Goal: Information Seeking & Learning: Learn about a topic

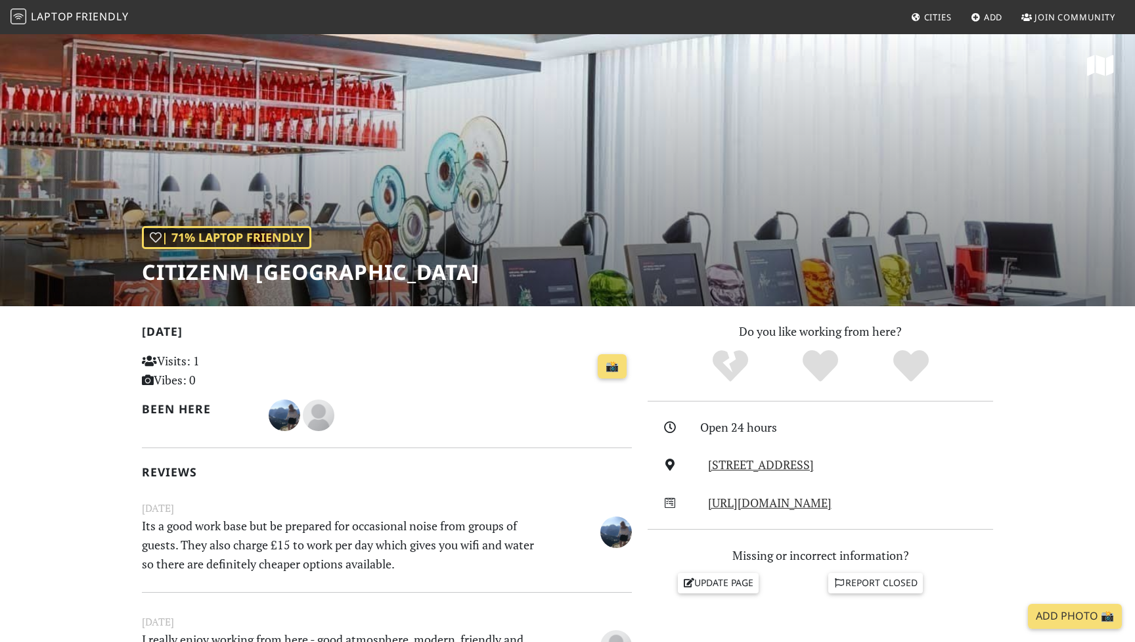
click at [56, 13] on span "Laptop" at bounding box center [52, 16] width 43 height 14
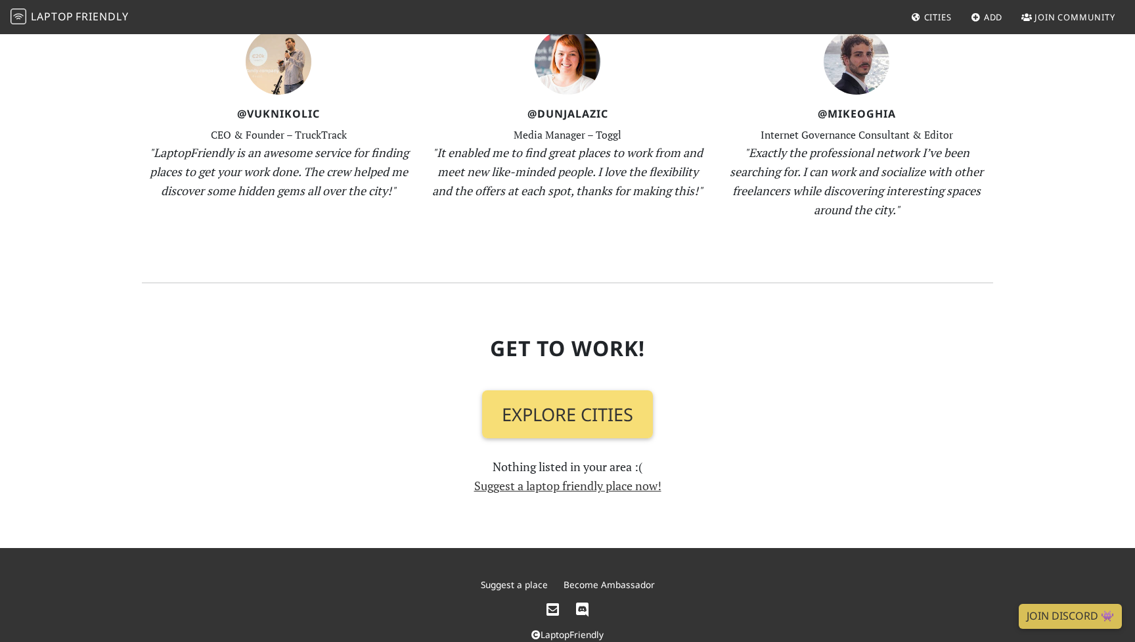
scroll to position [1323, 0]
click at [554, 391] on link "Explore Cities" at bounding box center [567, 415] width 171 height 49
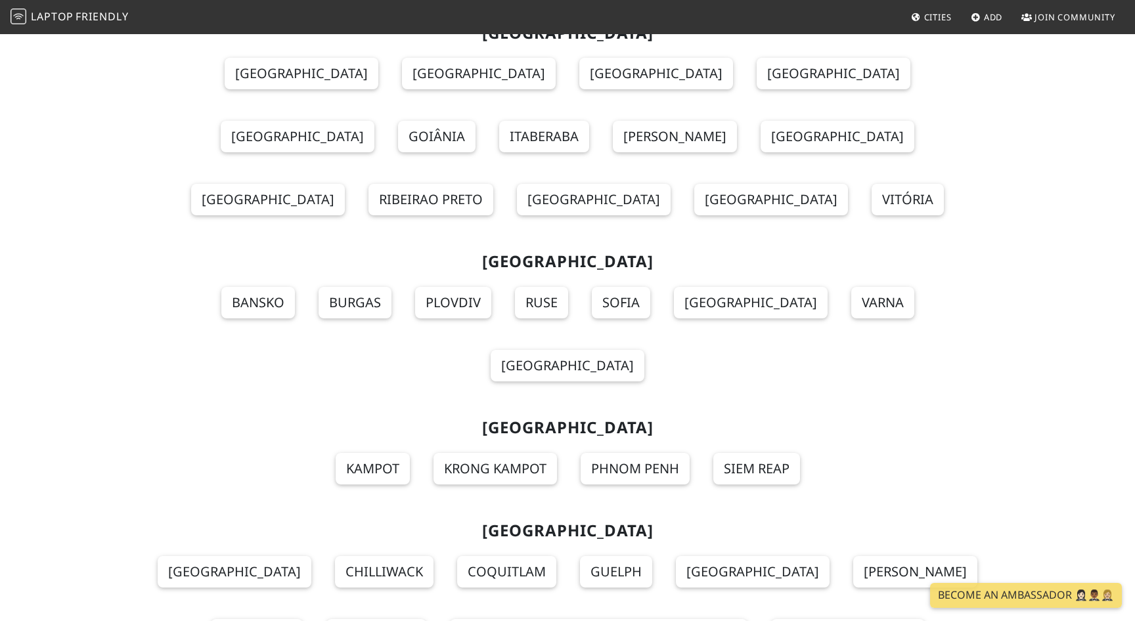
scroll to position [14302, 0]
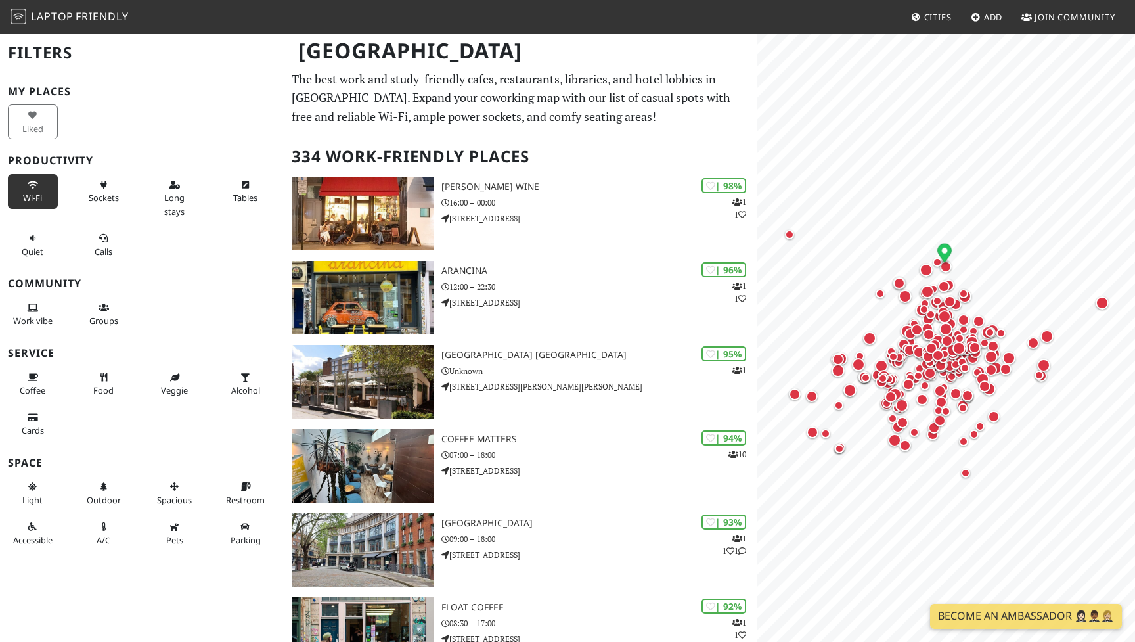
click at [38, 202] on span "Wi-Fi" at bounding box center [32, 198] width 19 height 12
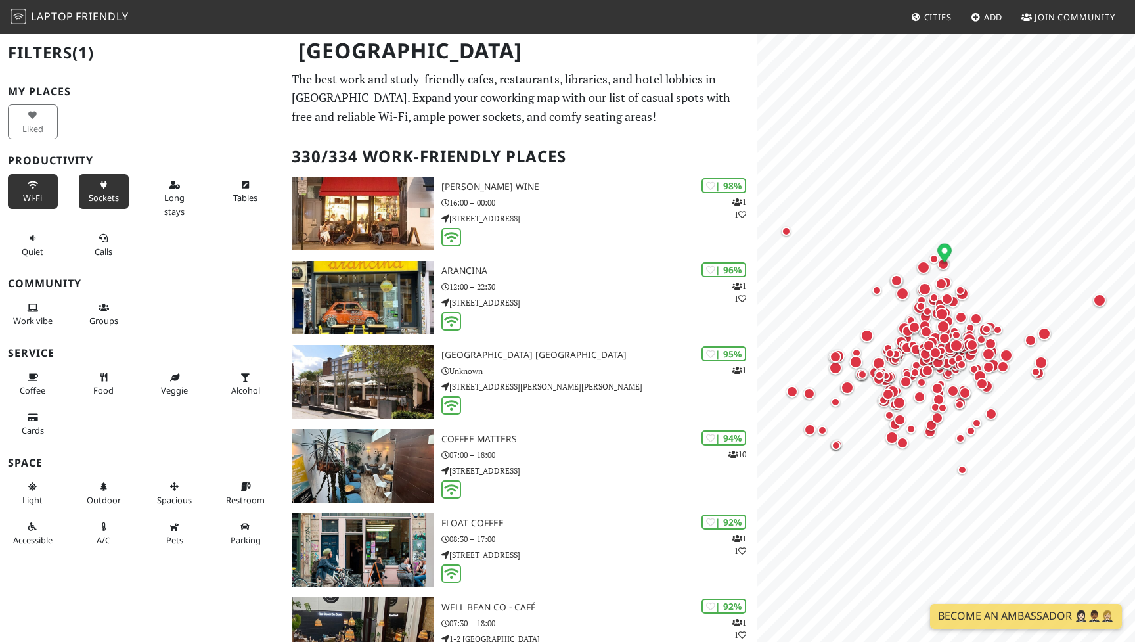
click at [120, 202] on button "Sockets" at bounding box center [104, 191] width 50 height 35
click at [164, 202] on button "Long stays" at bounding box center [175, 198] width 50 height 48
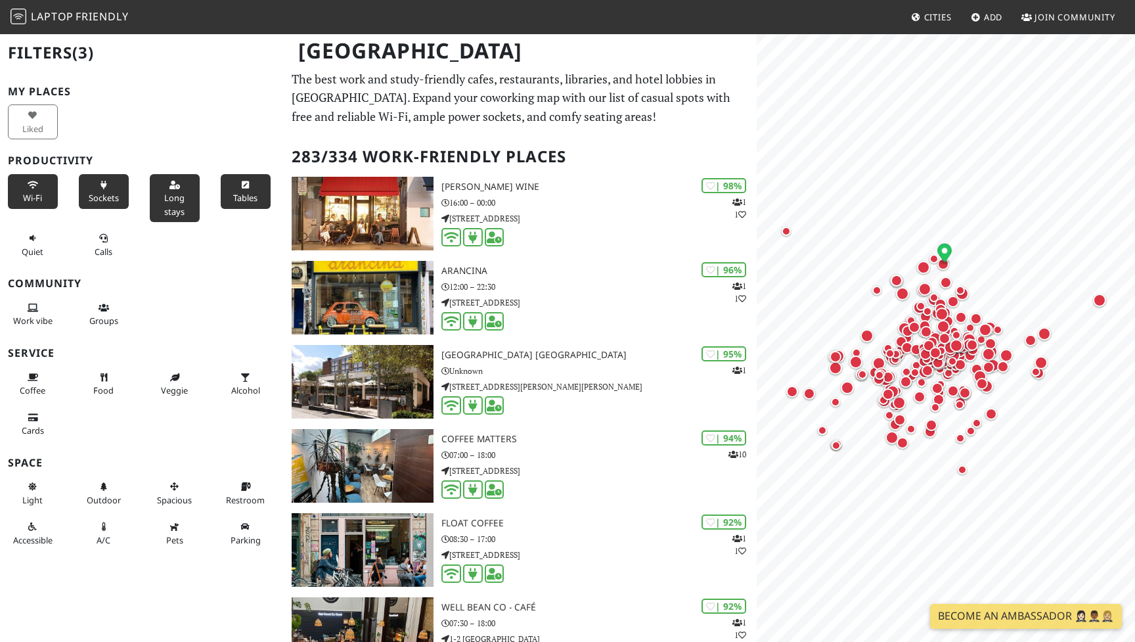
click at [245, 198] on span "Tables" at bounding box center [245, 198] width 24 height 12
click at [33, 246] on span "Quiet" at bounding box center [33, 252] width 22 height 12
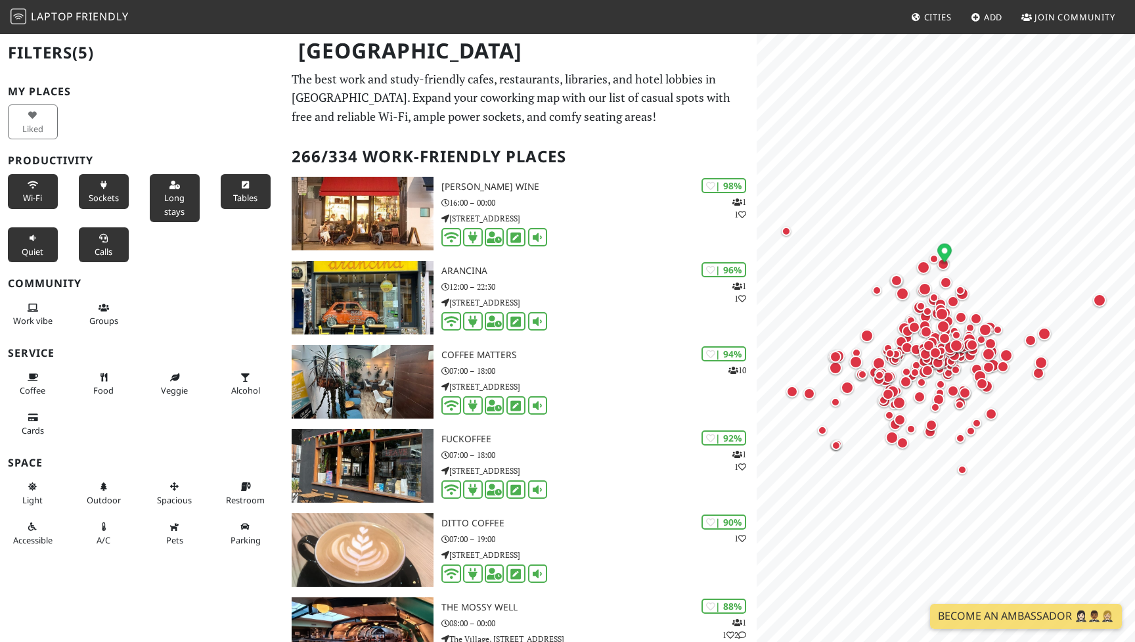
click at [102, 246] on span "Calls" at bounding box center [104, 252] width 18 height 12
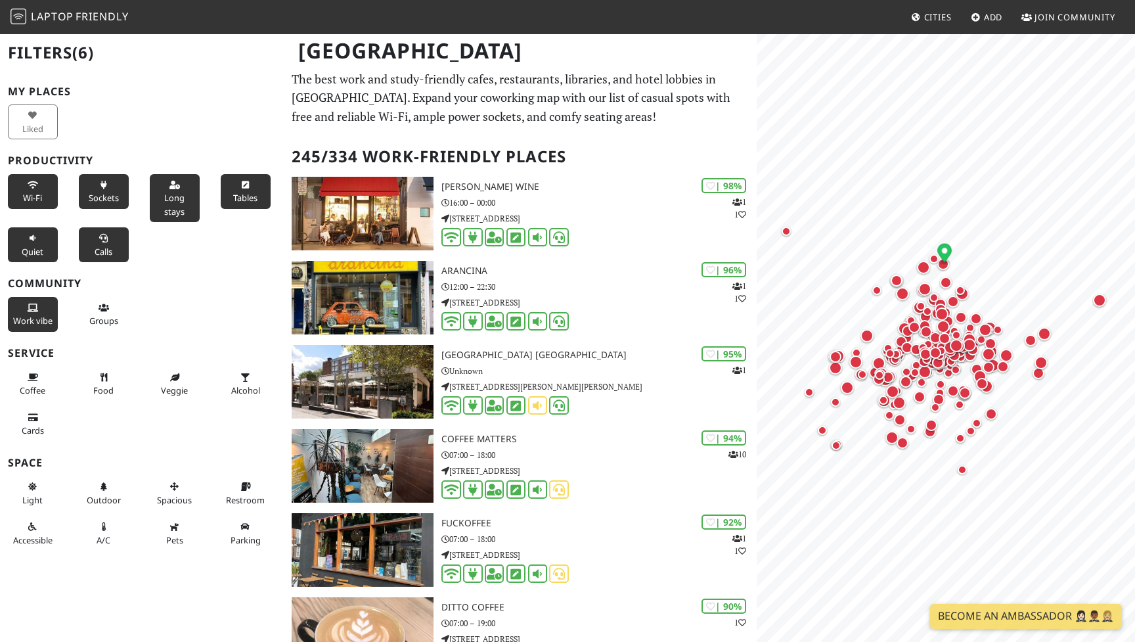
click at [41, 304] on button "Work vibe" at bounding box center [33, 314] width 50 height 35
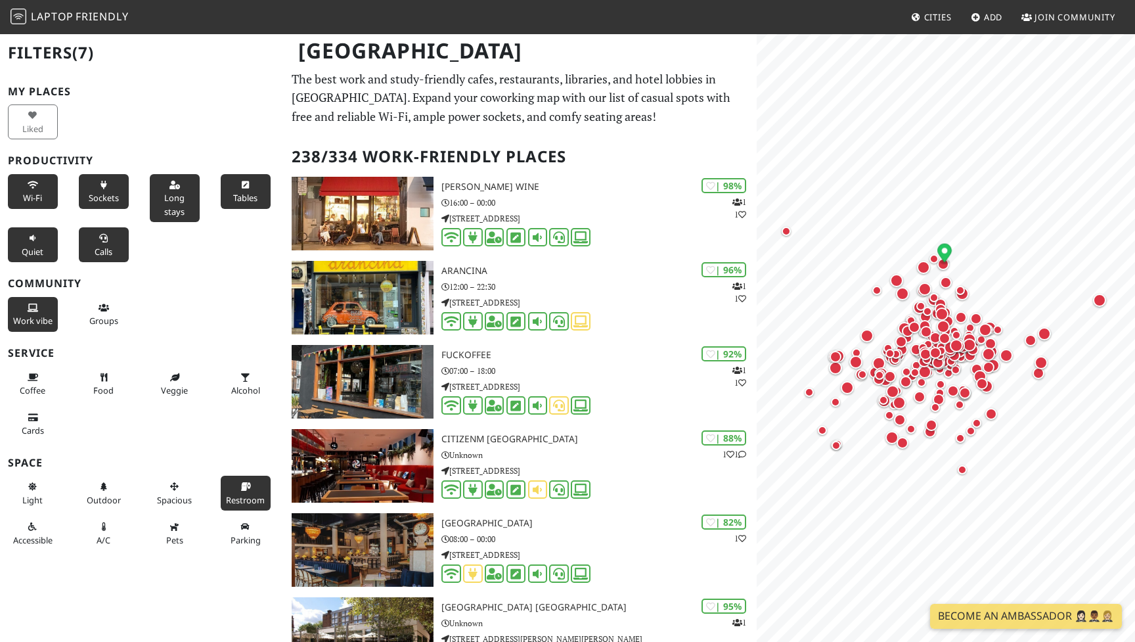
click at [236, 486] on button "Restroom" at bounding box center [246, 493] width 50 height 35
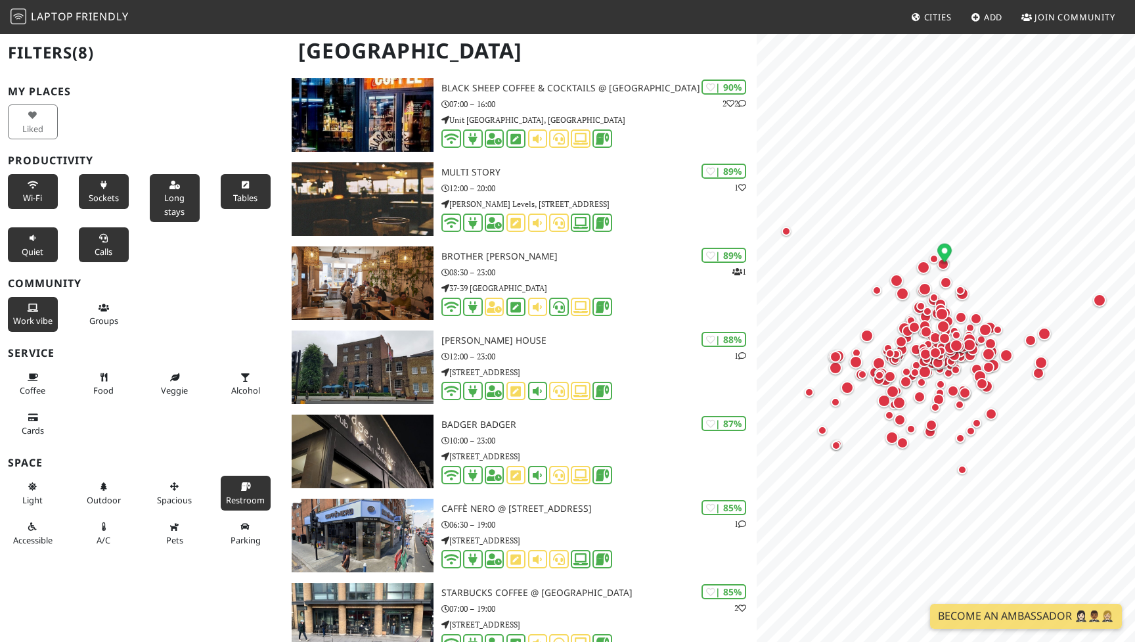
scroll to position [1707, 0]
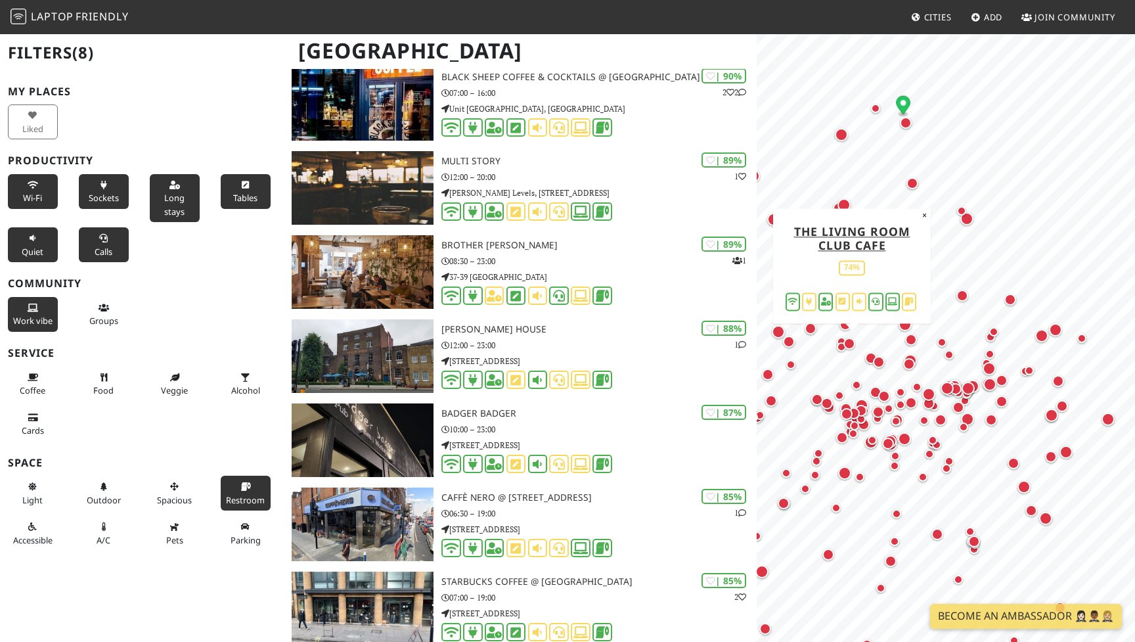
click at [853, 342] on div "Map marker" at bounding box center [849, 344] width 12 height 12
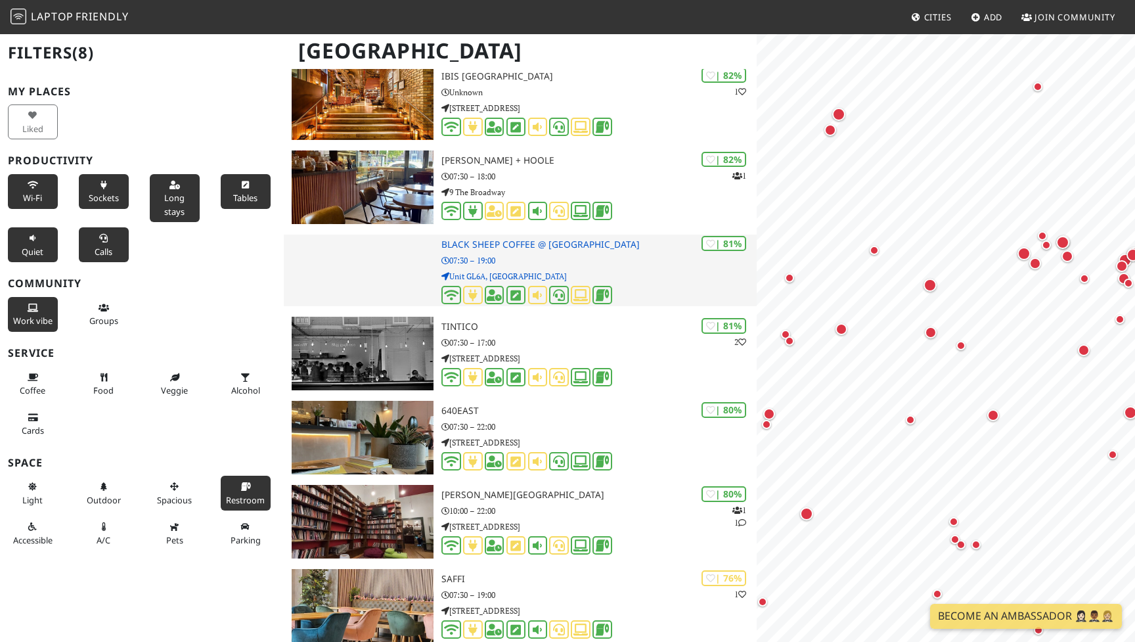
scroll to position [0, 0]
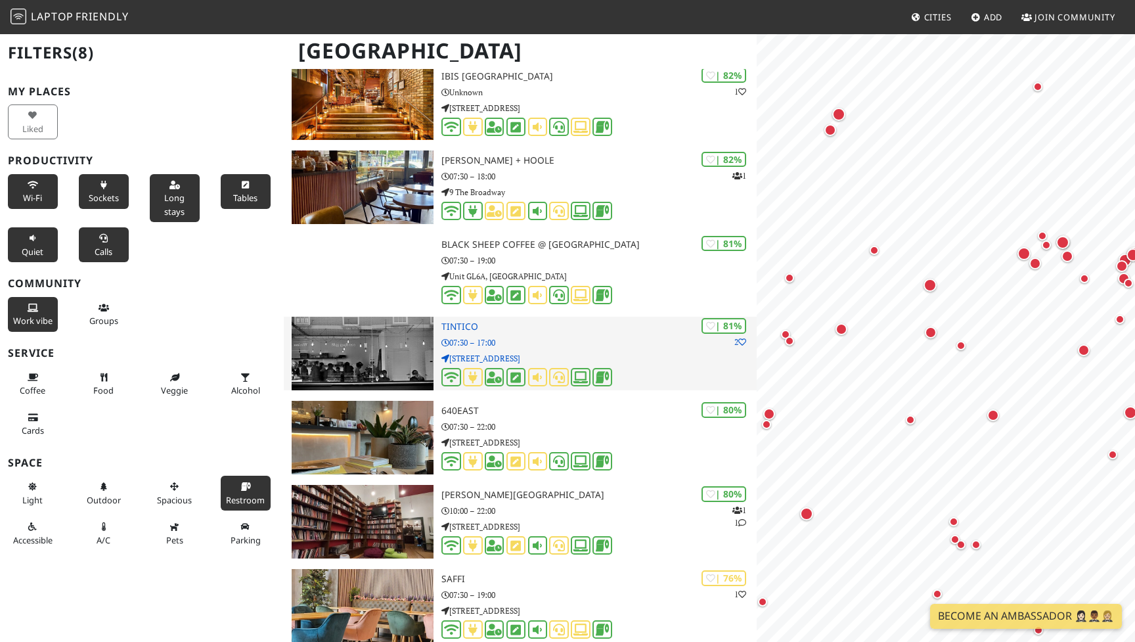
click at [562, 342] on p "07:30 – 17:00" at bounding box center [598, 342] width 315 height 12
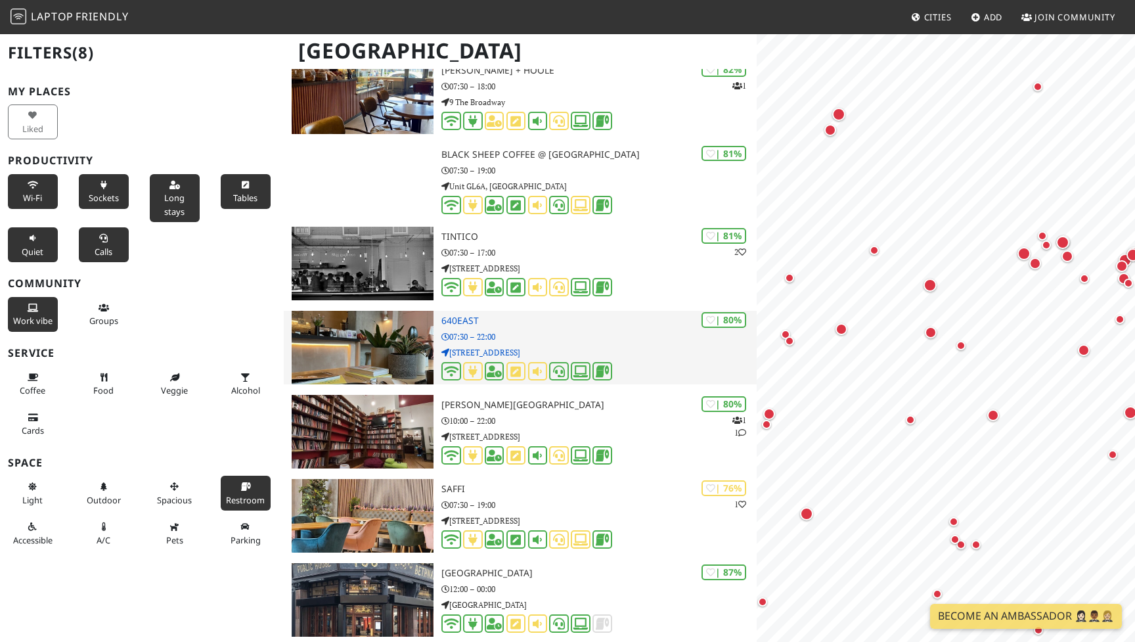
click at [544, 335] on p "07:30 – 22:00" at bounding box center [598, 336] width 315 height 12
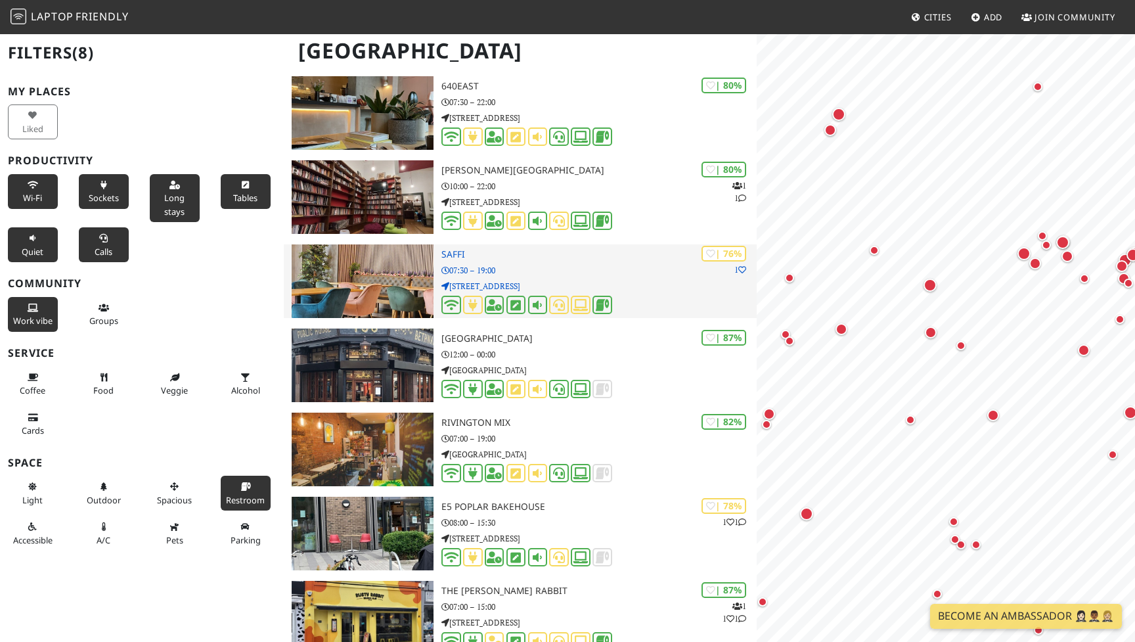
scroll to position [3052, 0]
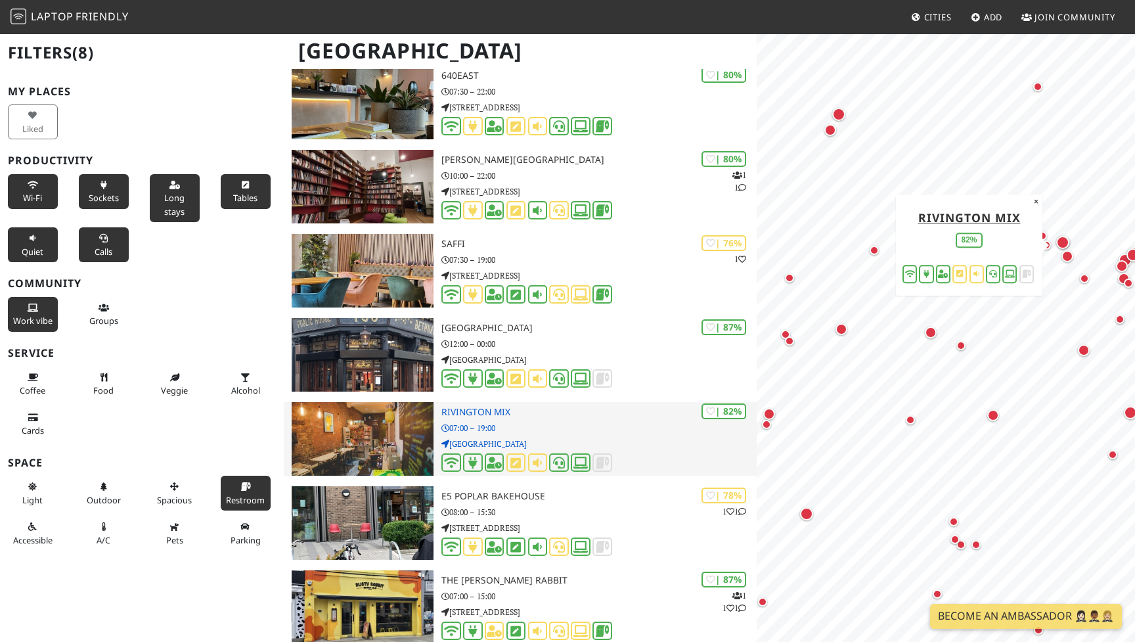
click at [557, 422] on p "07:00 – 19:00" at bounding box center [598, 428] width 315 height 12
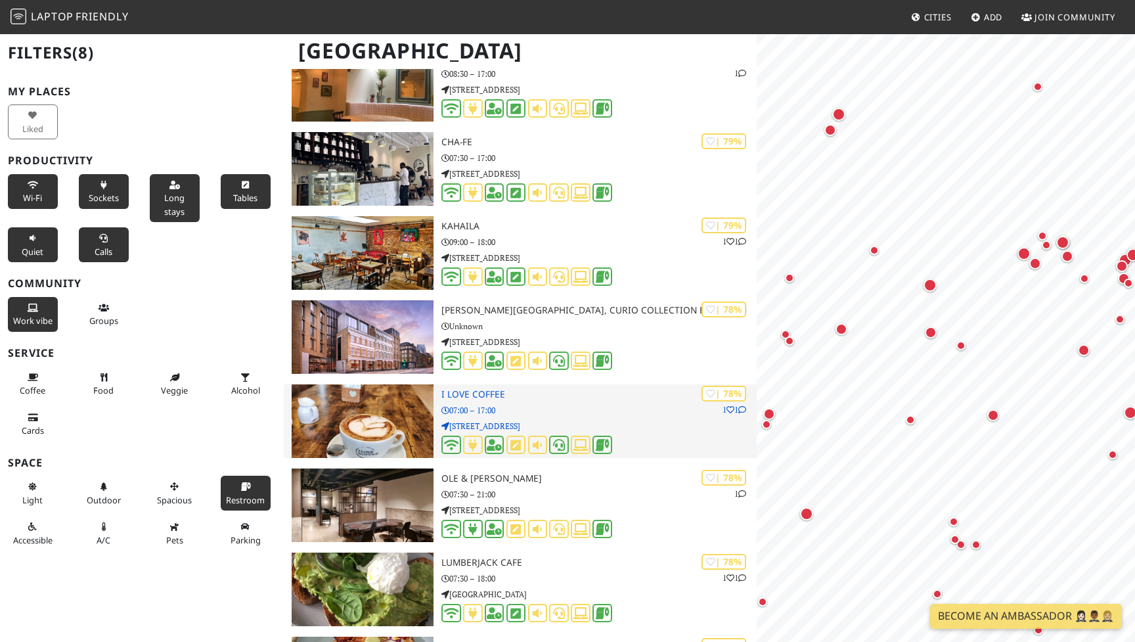
scroll to position [0, 0]
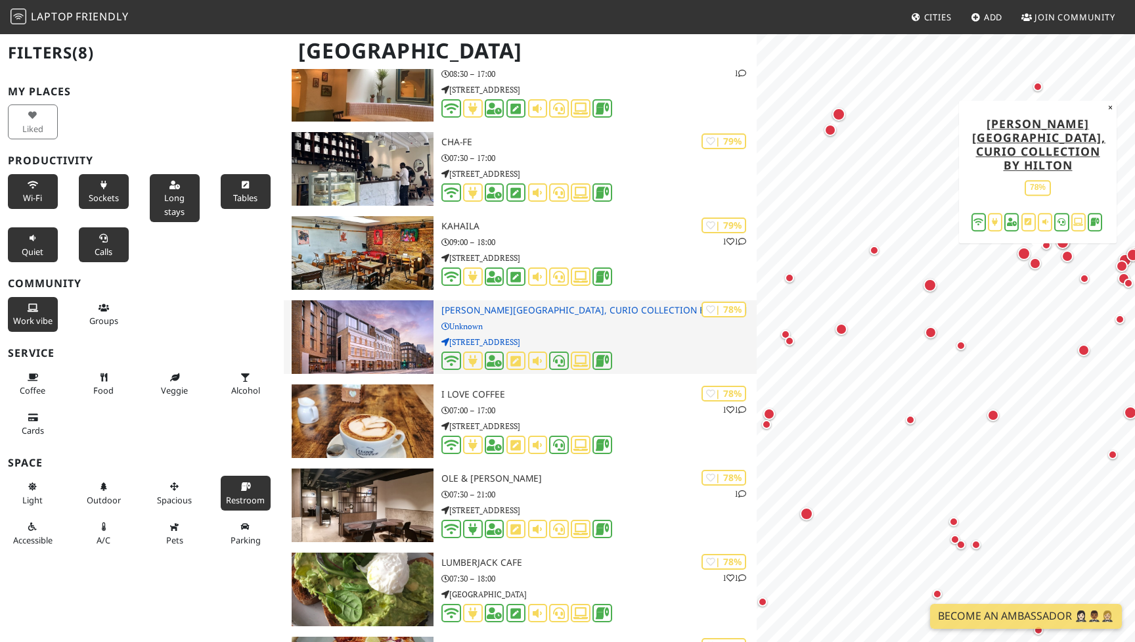
click at [531, 324] on p "Unknown" at bounding box center [598, 326] width 315 height 12
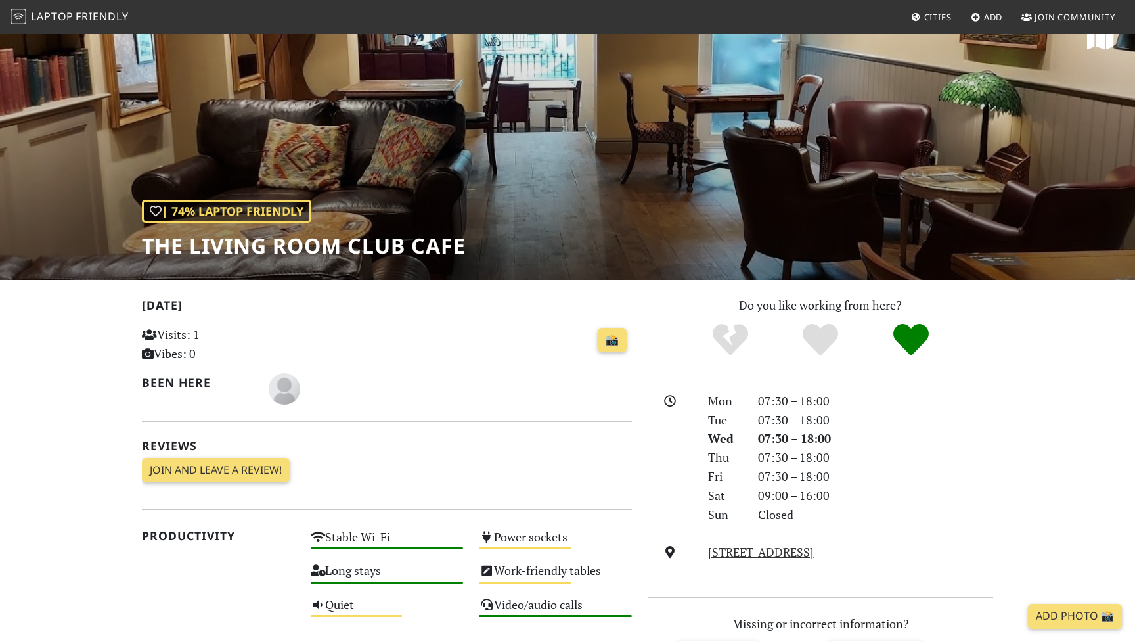
scroll to position [14, 0]
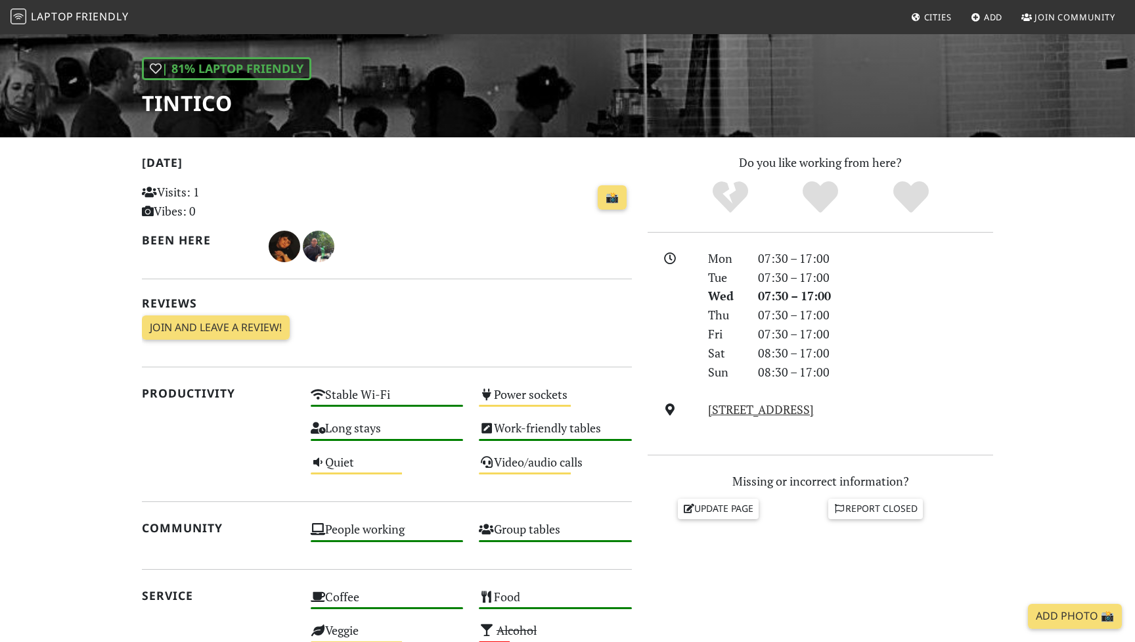
scroll to position [167, 0]
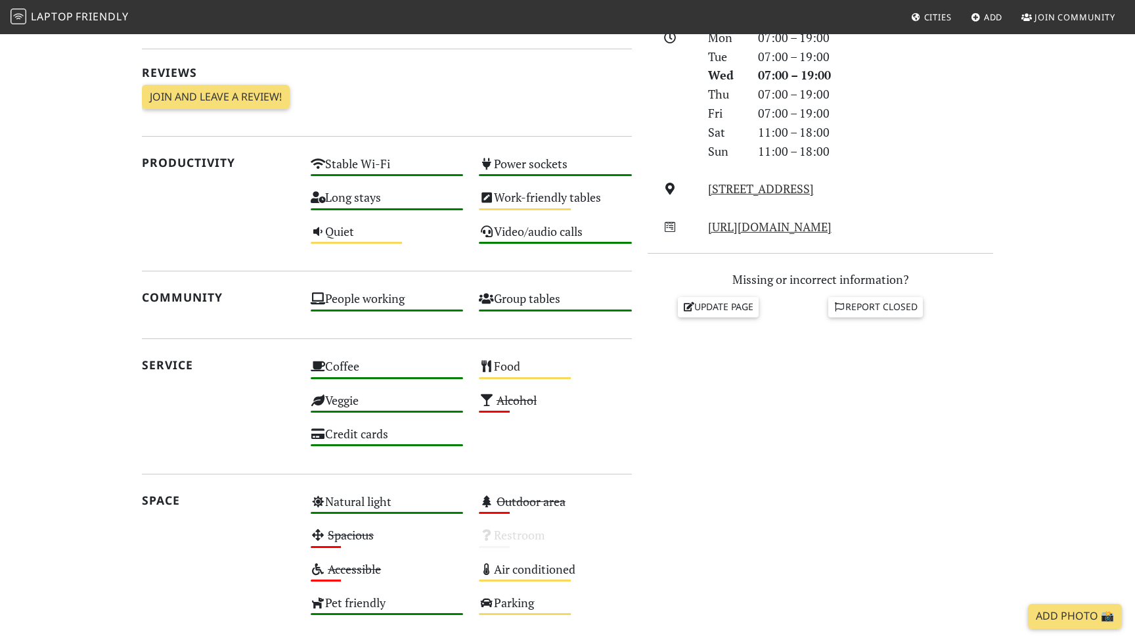
scroll to position [393, 0]
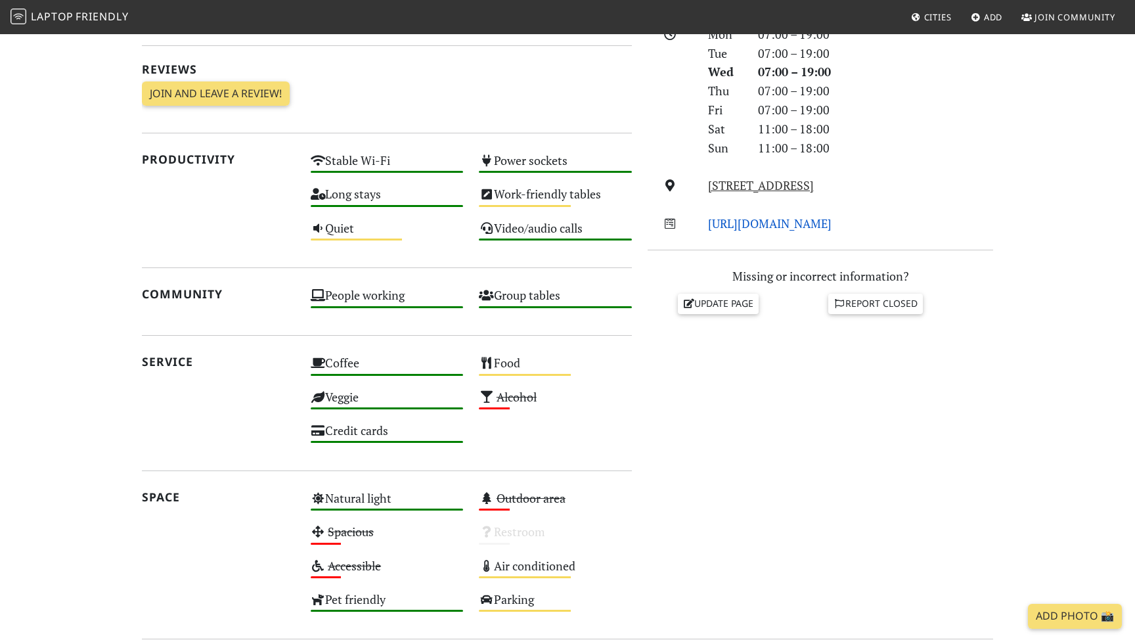
click at [747, 217] on link "[URL][DOMAIN_NAME]" at bounding box center [769, 223] width 123 height 16
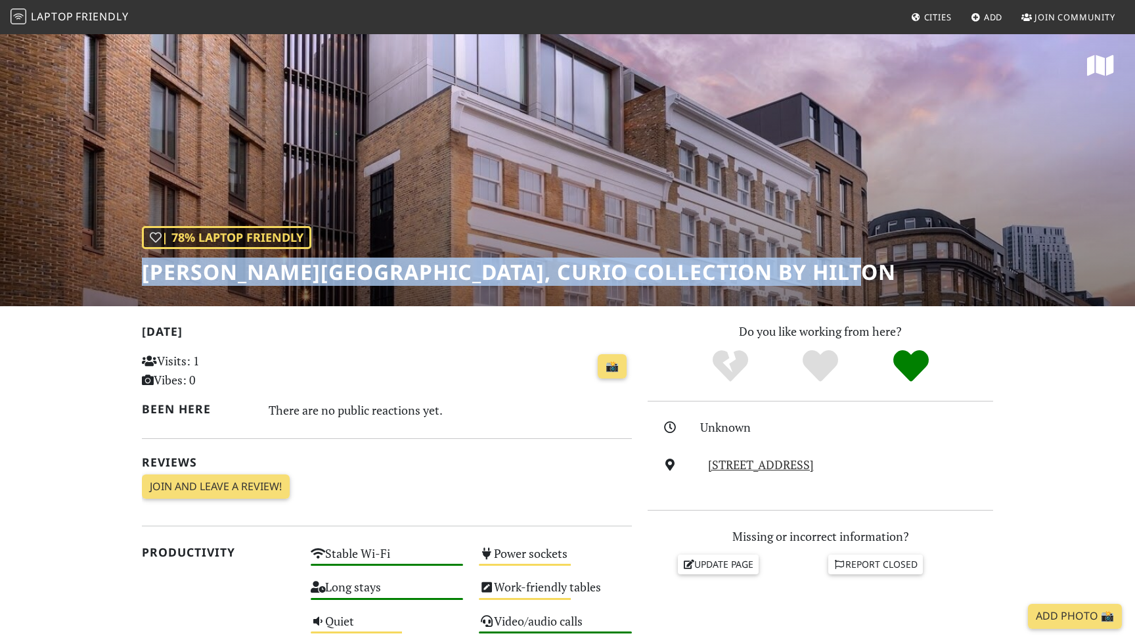
drag, startPoint x: 145, startPoint y: 272, endPoint x: 881, endPoint y: 279, distance: 736.3
click at [881, 279] on h1 "[PERSON_NAME][GEOGRAPHIC_DATA], Curio Collection by Hilton" at bounding box center [519, 271] width 754 height 25
copy h1 "Hart Shoreditch Hotel London, Curio Collection by Hilton"
